Goal: Navigation & Orientation: Find specific page/section

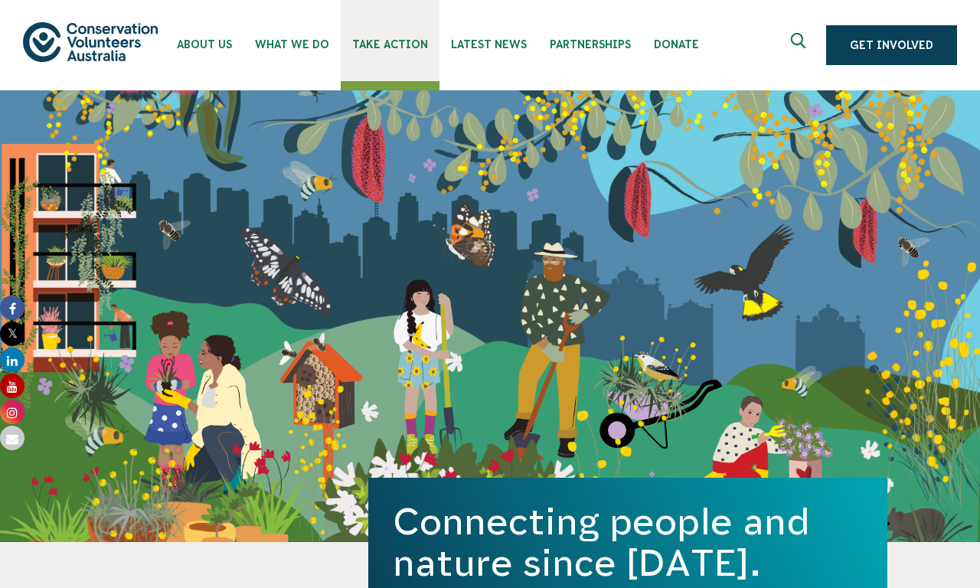
click at [390, 41] on span "Take Action" at bounding box center [390, 44] width 76 height 12
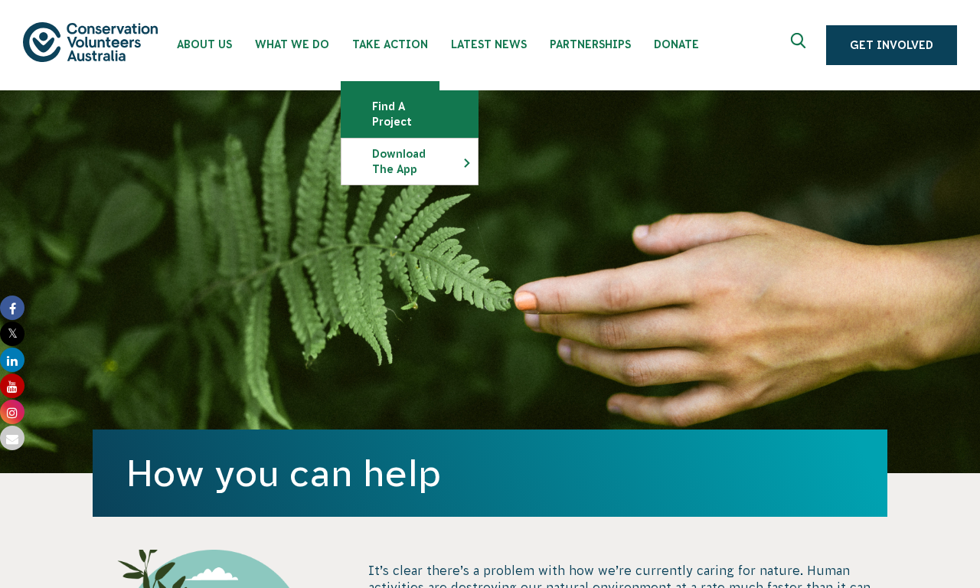
click at [409, 114] on link "Find a project" at bounding box center [409, 114] width 136 height 46
